Goal: Check status: Check status

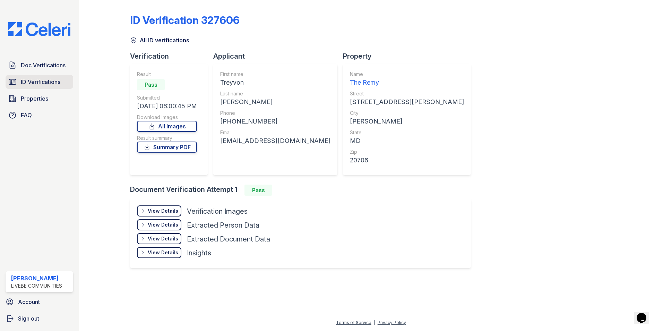
click at [46, 80] on span "ID Verifications" at bounding box center [41, 82] width 40 height 8
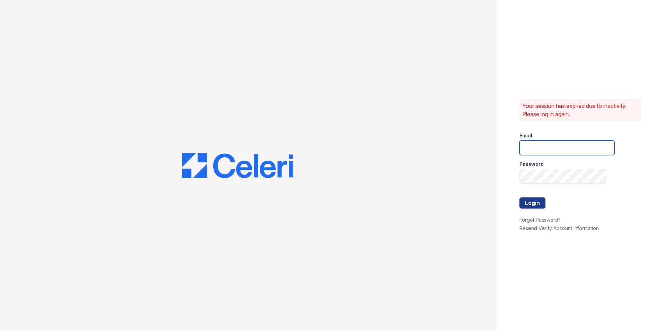
type input "oceannap@livebe.com"
click at [542, 199] on button "Login" at bounding box center [533, 202] width 26 height 11
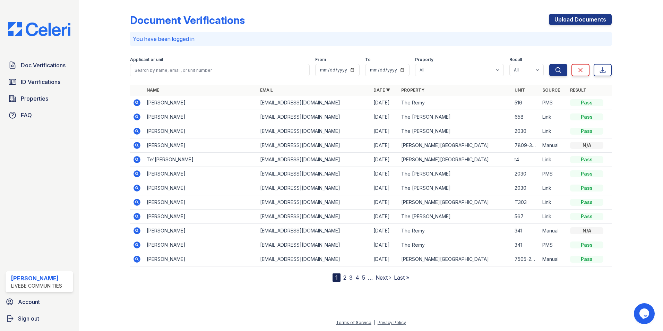
click at [199, 135] on td "Yvonne B" at bounding box center [200, 131] width 113 height 14
click at [48, 84] on span "ID Verifications" at bounding box center [41, 82] width 40 height 8
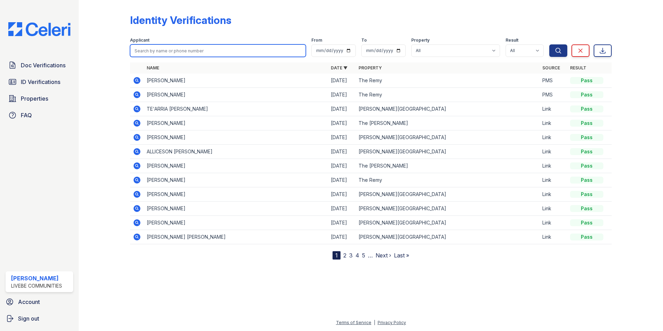
click at [161, 50] on input "search" at bounding box center [218, 50] width 176 height 12
type input "Gbenga"
click at [550, 44] on button "Search" at bounding box center [559, 50] width 18 height 12
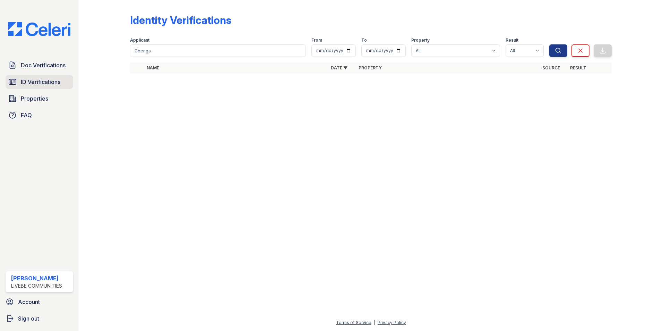
click at [36, 80] on span "ID Verifications" at bounding box center [41, 82] width 40 height 8
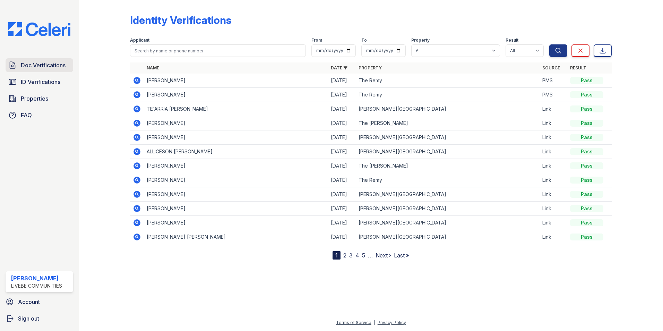
click at [51, 61] on link "Doc Verifications" at bounding box center [40, 65] width 68 height 14
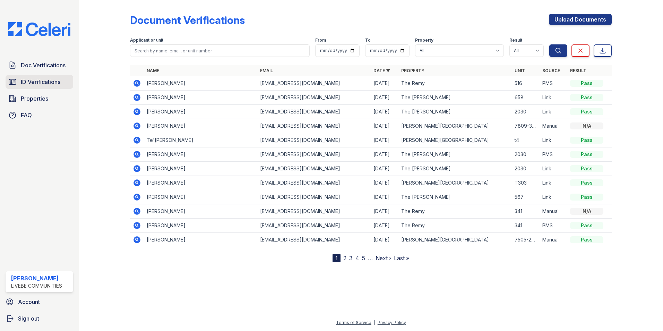
click at [42, 79] on span "ID Verifications" at bounding box center [41, 82] width 40 height 8
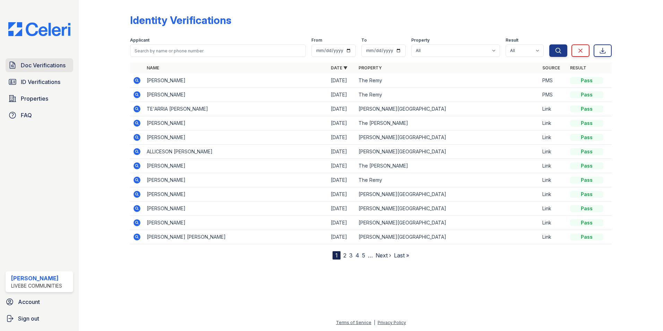
click at [44, 63] on span "Doc Verifications" at bounding box center [43, 65] width 45 height 8
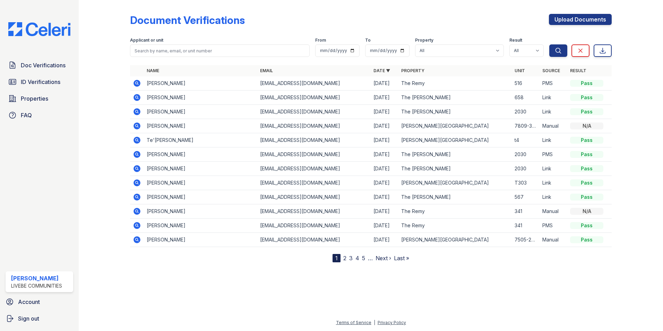
click at [138, 84] on icon at bounding box center [137, 83] width 7 height 7
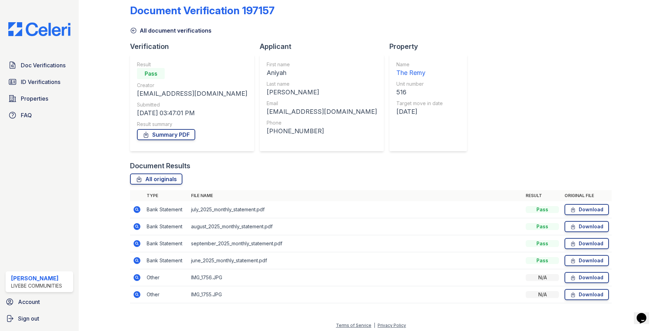
scroll to position [12, 0]
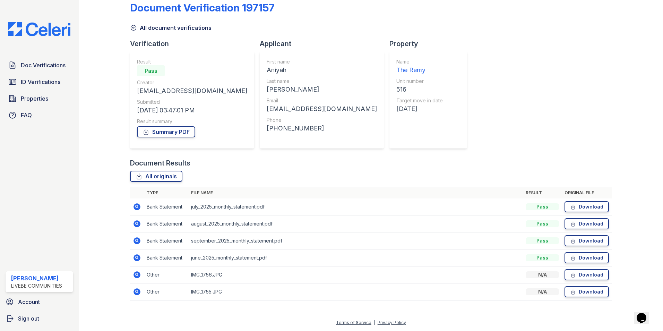
click at [137, 272] on icon at bounding box center [137, 274] width 7 height 7
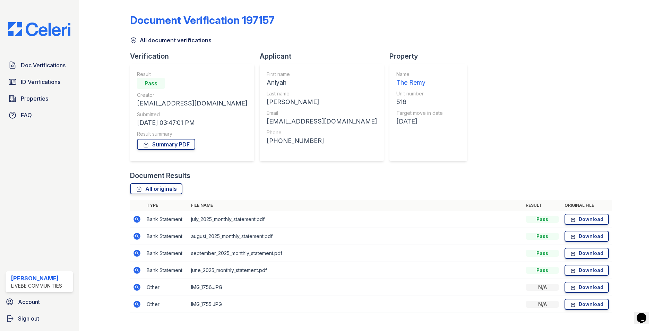
click at [135, 220] on icon at bounding box center [137, 219] width 7 height 7
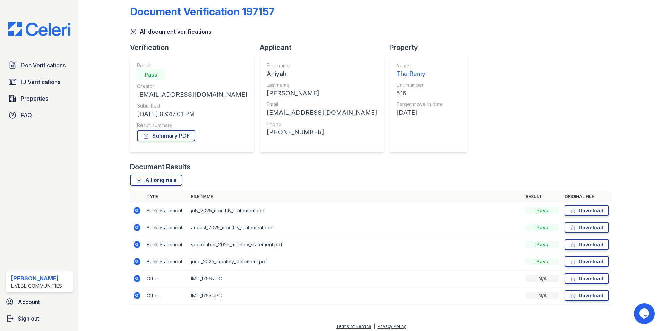
scroll to position [12, 0]
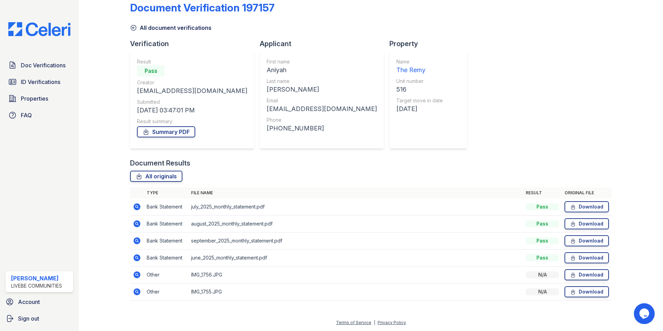
click at [451, 78] on div "Document Verification 197157 All document verifications Verification Result Pas…" at bounding box center [371, 148] width 482 height 317
click at [139, 291] on icon at bounding box center [137, 291] width 7 height 7
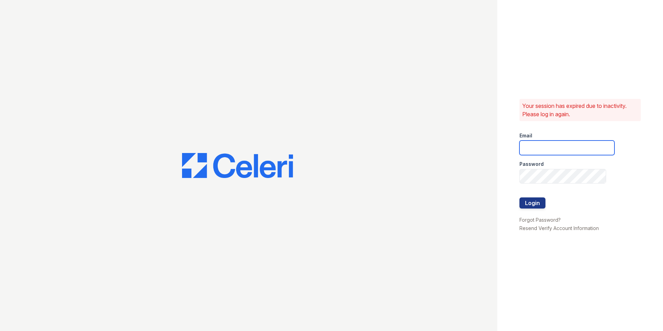
type input "[EMAIL_ADDRESS][DOMAIN_NAME]"
click at [536, 202] on button "Login" at bounding box center [533, 202] width 26 height 11
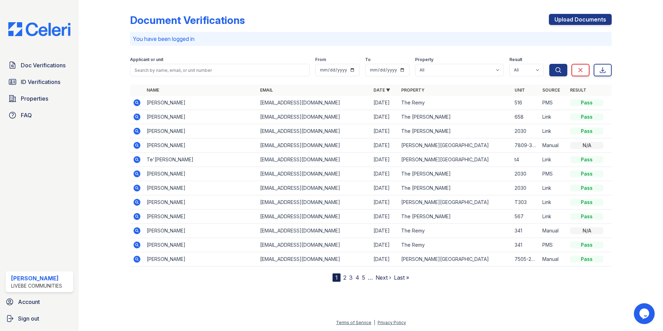
click at [136, 101] on icon at bounding box center [137, 102] width 7 height 7
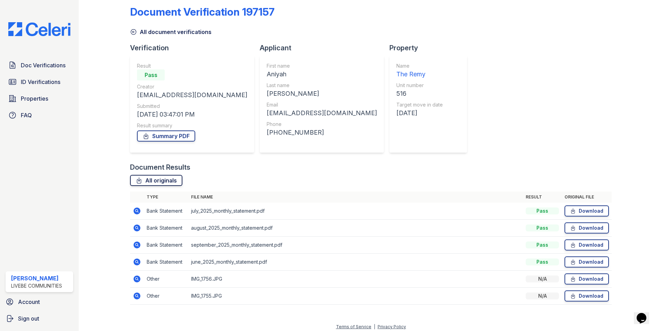
scroll to position [12, 0]
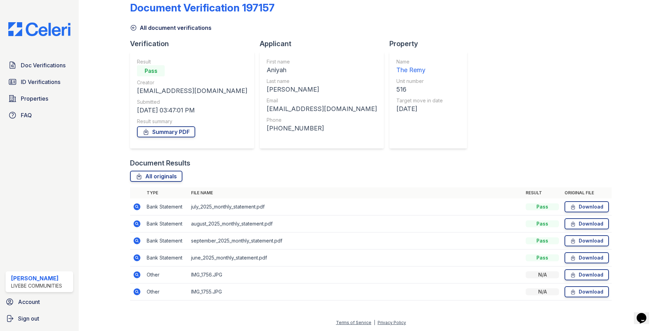
click at [137, 274] on icon at bounding box center [137, 274] width 2 height 2
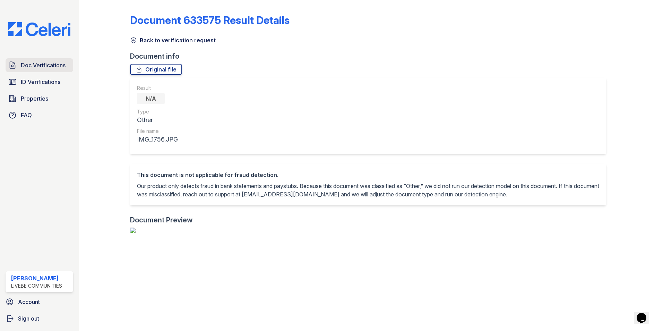
click at [56, 63] on span "Doc Verifications" at bounding box center [43, 65] width 45 height 8
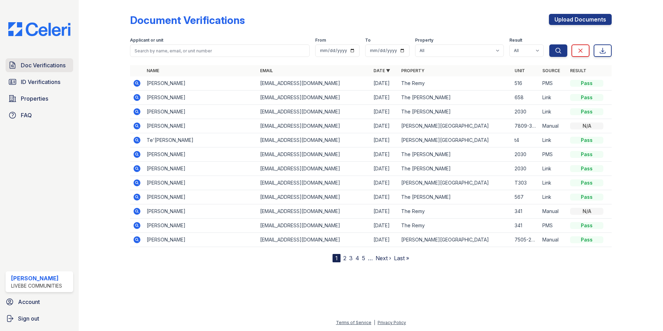
click at [53, 66] on span "Doc Verifications" at bounding box center [43, 65] width 45 height 8
click at [136, 83] on icon at bounding box center [137, 83] width 8 height 8
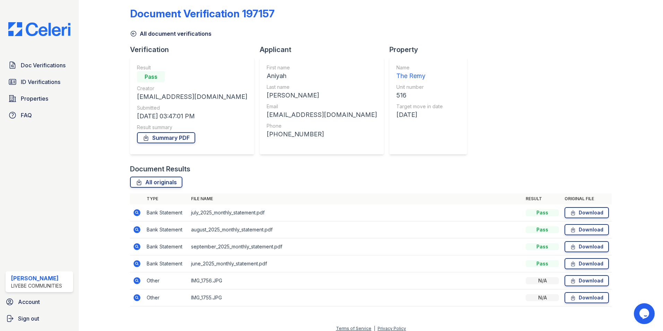
scroll to position [12, 0]
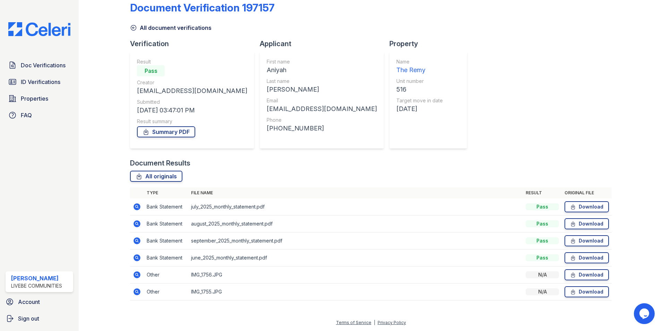
click at [132, 291] on td at bounding box center [137, 291] width 14 height 17
click at [134, 292] on icon at bounding box center [137, 291] width 7 height 7
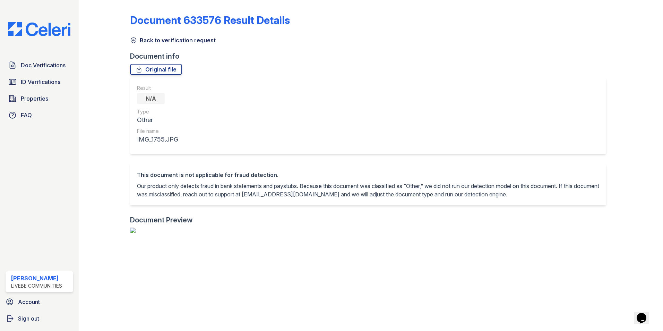
click at [516, 104] on div "Result N/A Type Other File name IMG_1755.JPG" at bounding box center [368, 116] width 476 height 76
click at [41, 67] on span "Doc Verifications" at bounding box center [43, 65] width 45 height 8
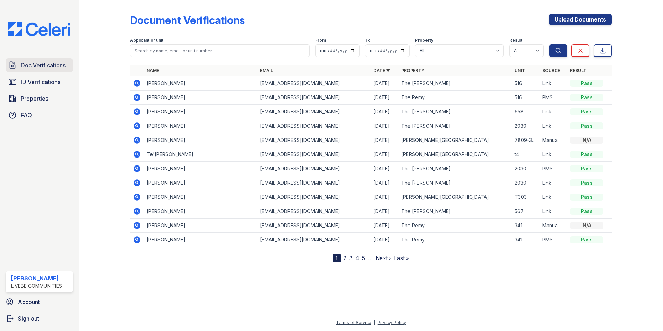
click at [49, 67] on span "Doc Verifications" at bounding box center [43, 65] width 45 height 8
click at [138, 84] on icon at bounding box center [137, 83] width 8 height 8
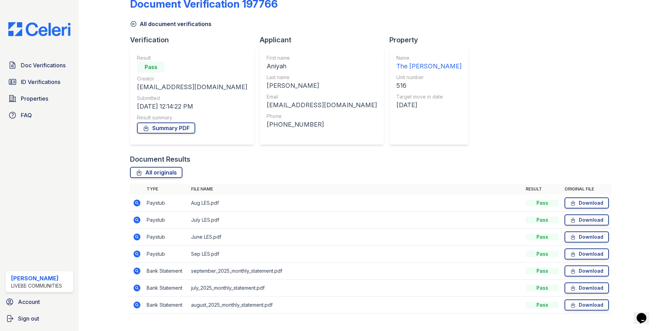
scroll to position [29, 0]
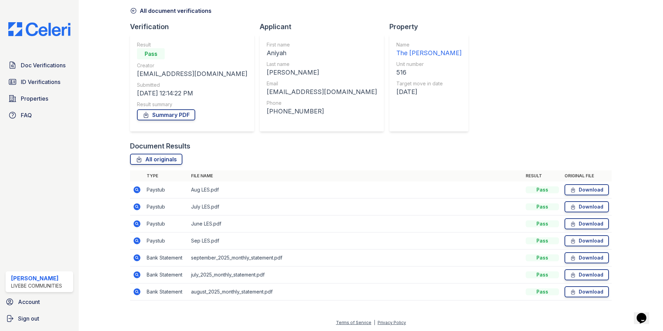
click at [136, 240] on icon at bounding box center [137, 240] width 2 height 2
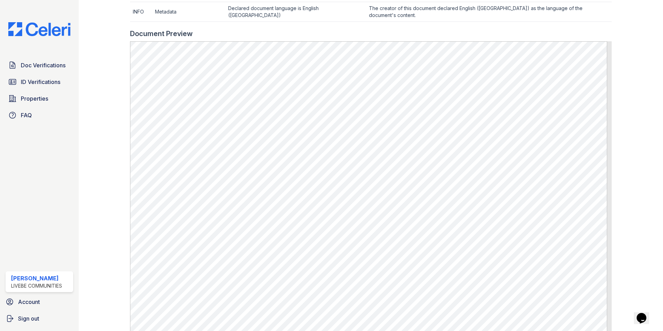
scroll to position [310, 0]
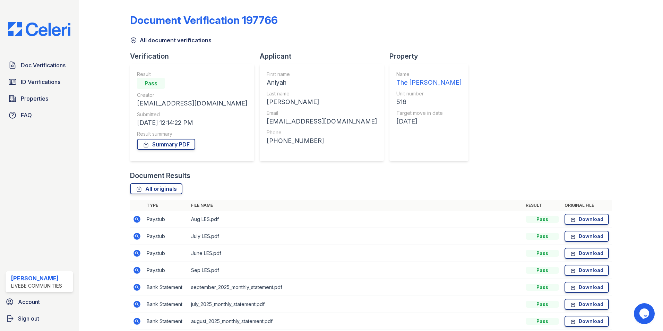
click at [138, 252] on icon at bounding box center [137, 253] width 7 height 7
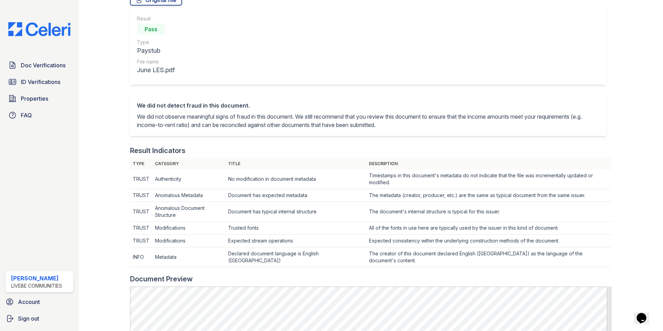
scroll to position [35, 0]
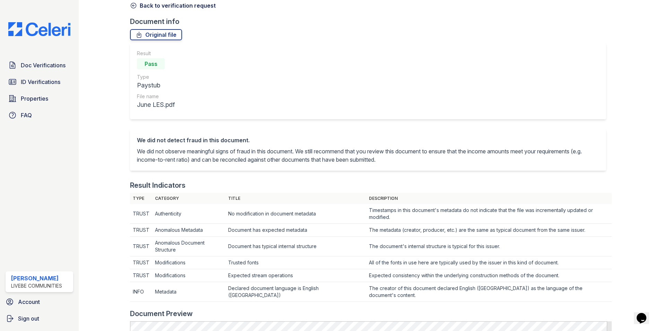
drag, startPoint x: 397, startPoint y: 153, endPoint x: 406, endPoint y: 93, distance: 61.0
click at [406, 93] on div "Result Pass Type Paystub File name June LES.pdf" at bounding box center [368, 81] width 476 height 76
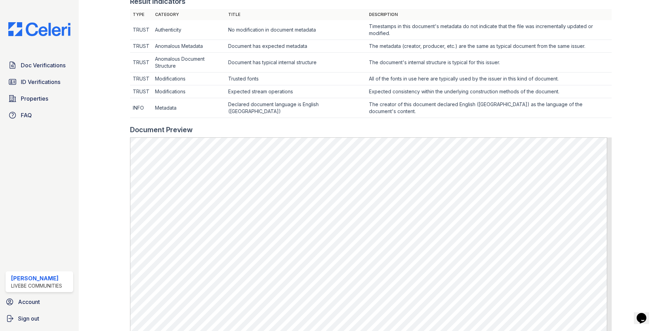
scroll to position [208, 0]
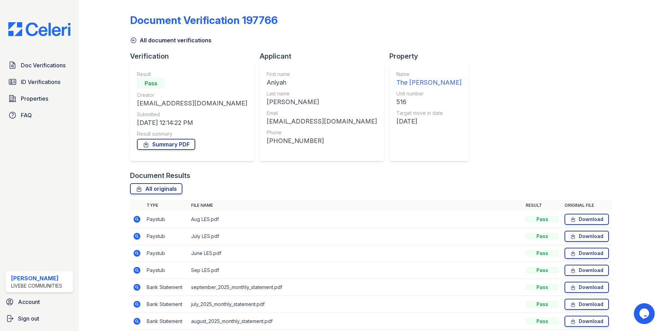
click at [136, 216] on icon at bounding box center [137, 219] width 7 height 7
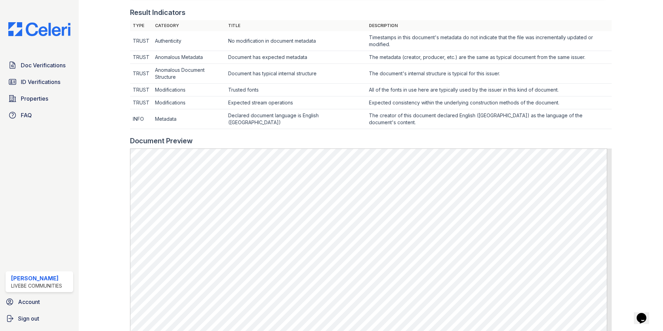
scroll to position [208, 0]
click at [33, 68] on span "Doc Verifications" at bounding box center [43, 65] width 45 height 8
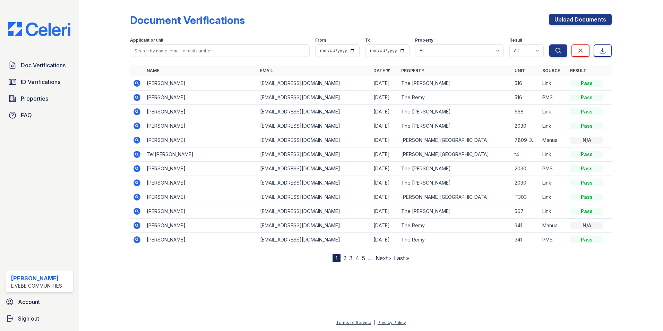
click at [136, 81] on icon at bounding box center [137, 83] width 7 height 7
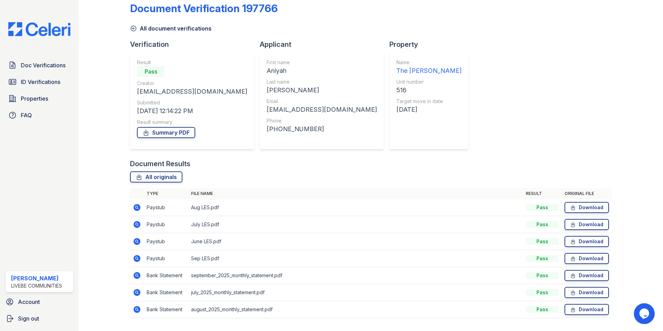
scroll to position [29, 0]
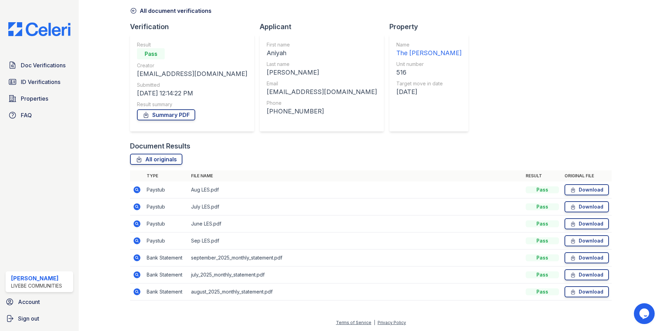
click at [138, 257] on icon at bounding box center [137, 258] width 8 height 8
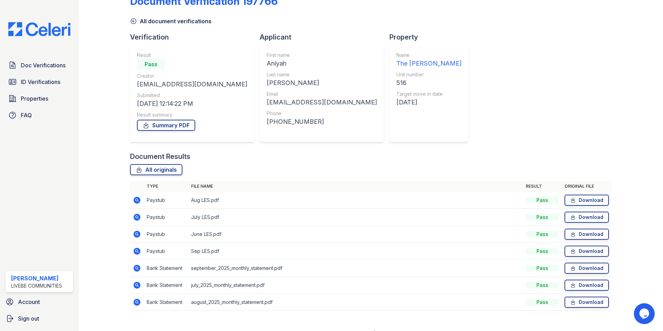
scroll to position [29, 0]
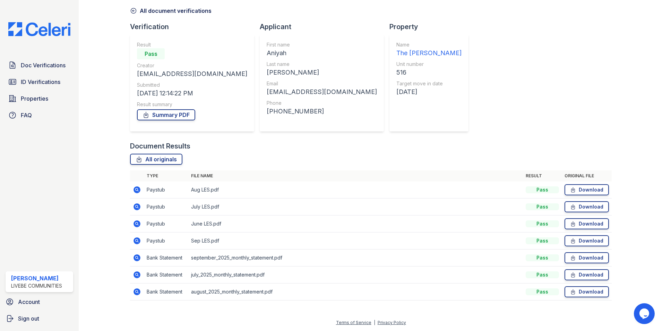
click at [138, 241] on icon at bounding box center [137, 241] width 8 height 8
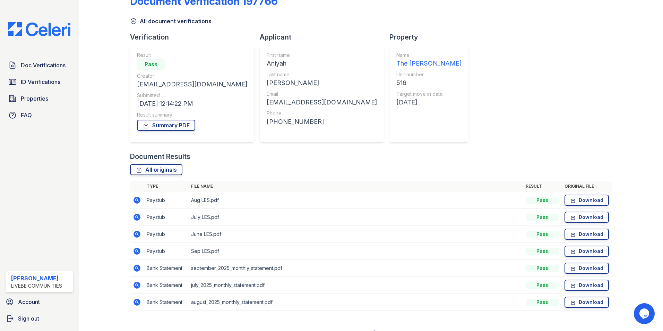
scroll to position [29, 0]
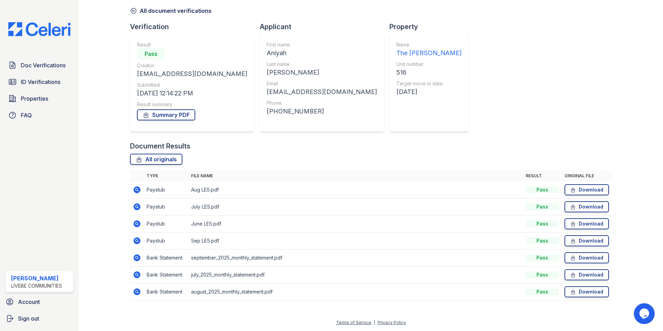
click at [137, 190] on icon at bounding box center [137, 190] width 8 height 8
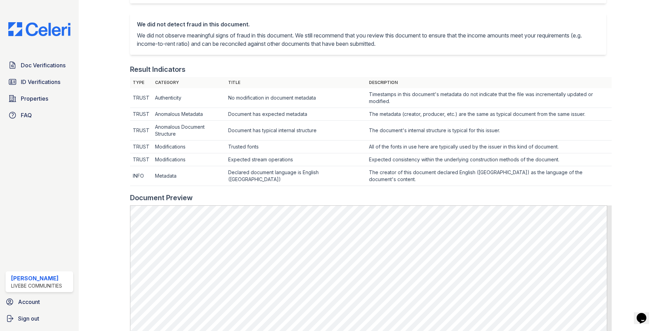
scroll to position [69, 0]
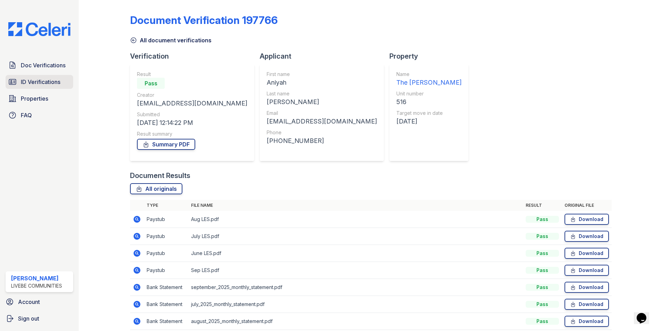
click at [46, 78] on span "ID Verifications" at bounding box center [41, 82] width 40 height 8
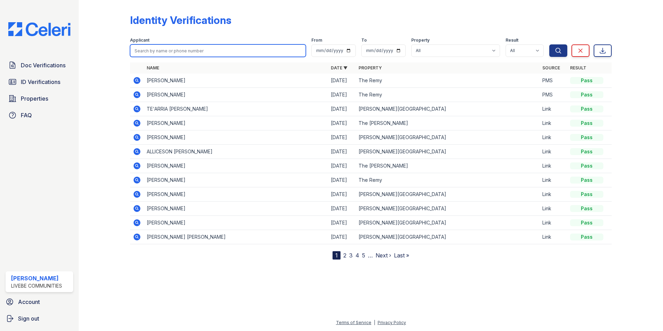
click at [162, 51] on input "search" at bounding box center [218, 50] width 176 height 12
type input "Gbenga"
click at [550, 44] on button "Search" at bounding box center [559, 50] width 18 height 12
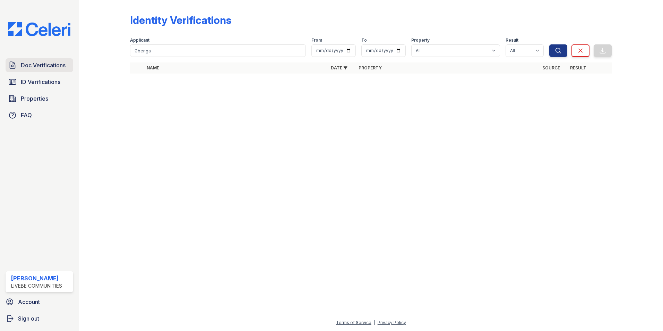
click at [41, 68] on span "Doc Verifications" at bounding box center [43, 65] width 45 height 8
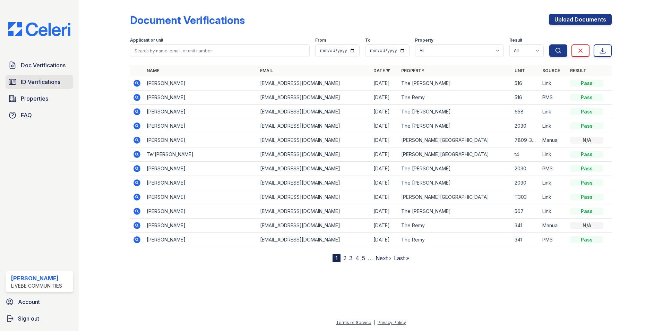
click at [34, 82] on span "ID Verifications" at bounding box center [41, 82] width 40 height 8
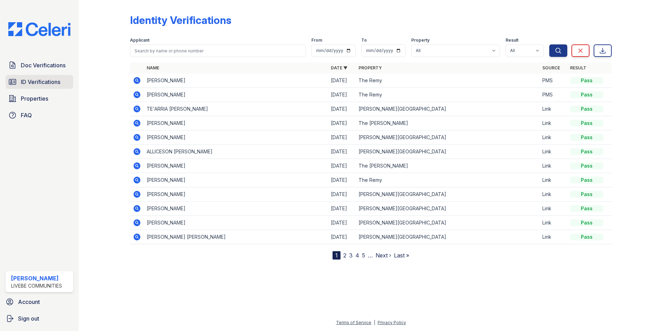
click at [40, 83] on span "ID Verifications" at bounding box center [41, 82] width 40 height 8
click at [53, 62] on span "Doc Verifications" at bounding box center [43, 65] width 45 height 8
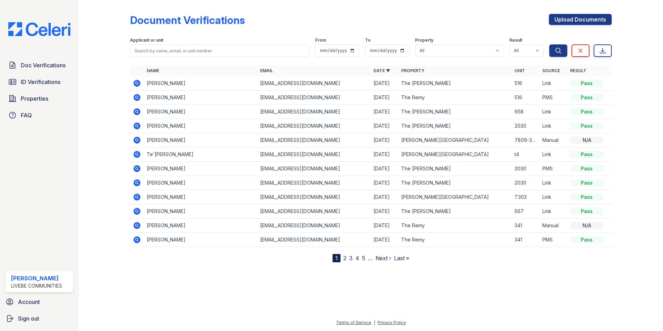
click at [138, 168] on icon at bounding box center [137, 168] width 7 height 7
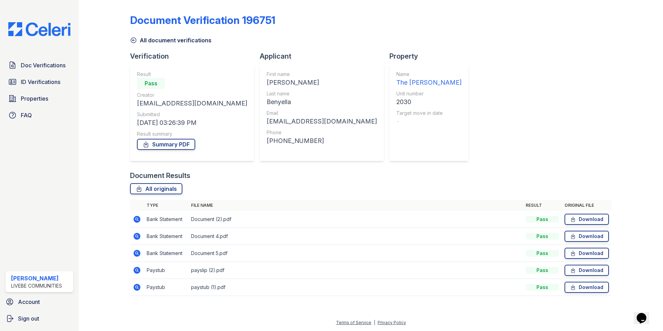
click at [137, 287] on icon at bounding box center [137, 287] width 2 height 2
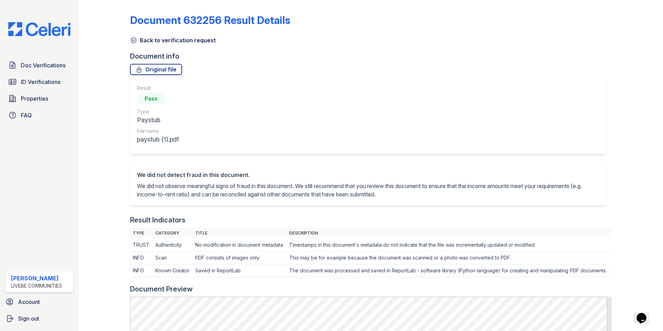
click at [247, 39] on div "Back to verification request" at bounding box center [371, 38] width 482 height 12
